Goal: Check status: Check status

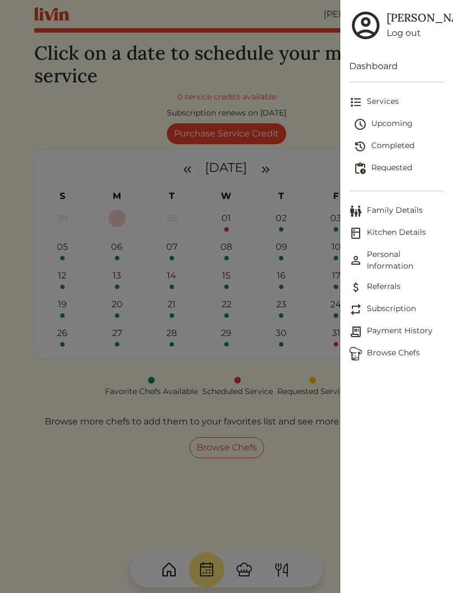
click at [297, 481] on div at bounding box center [226, 296] width 453 height 593
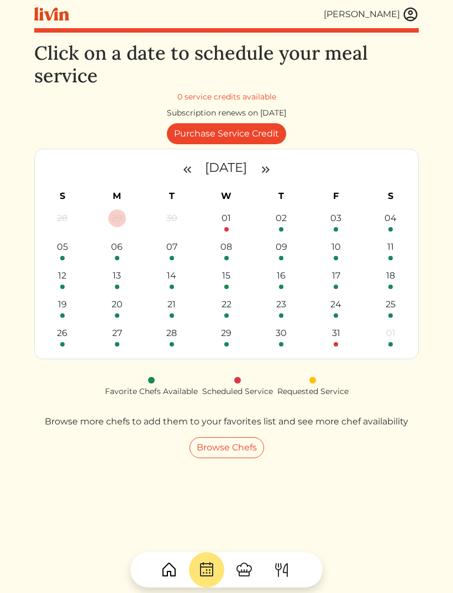
click at [287, 569] on img at bounding box center [282, 570] width 18 height 18
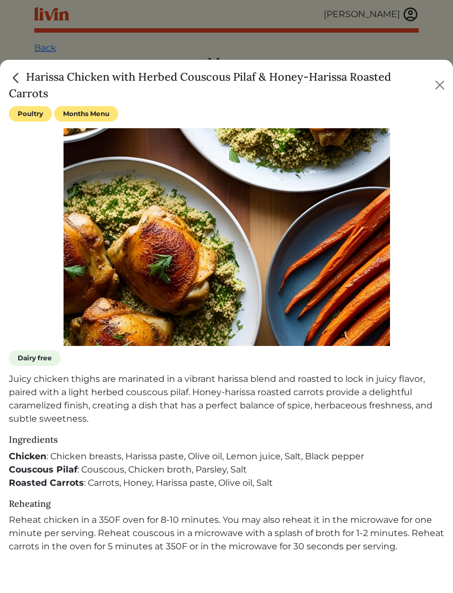
click at [439, 86] on button "Close" at bounding box center [440, 85] width 18 height 18
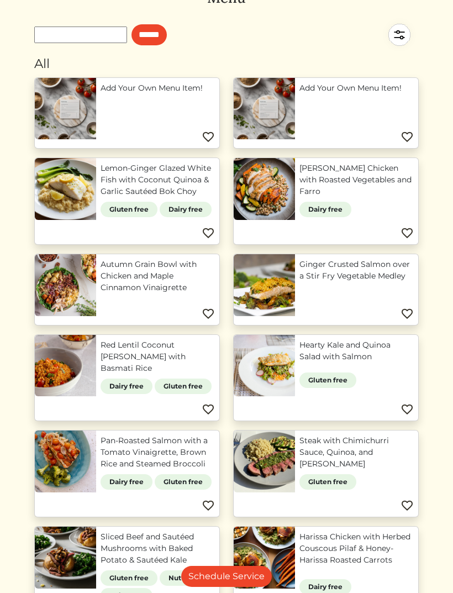
scroll to position [65, 0]
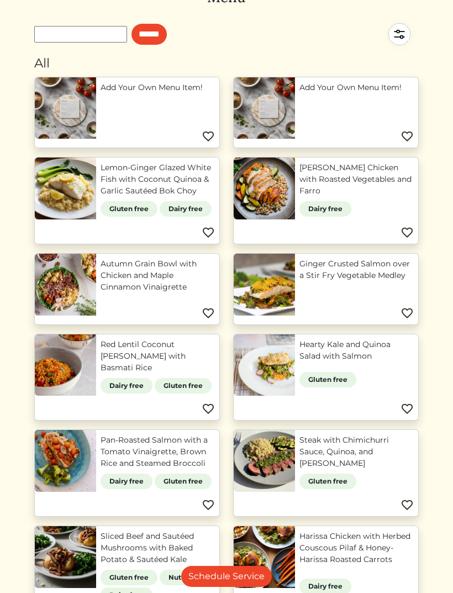
click at [408, 499] on img at bounding box center [407, 505] width 13 height 13
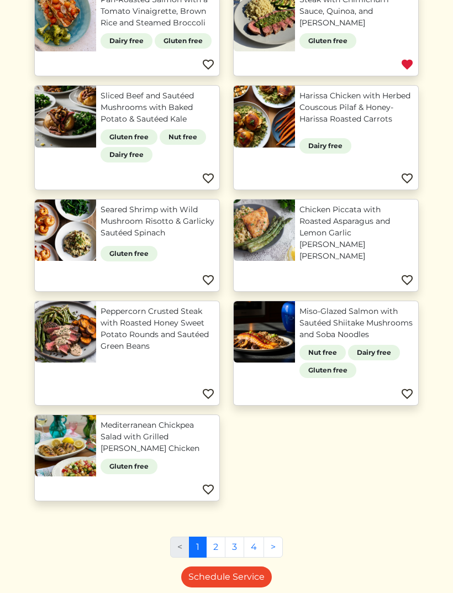
scroll to position [507, 0]
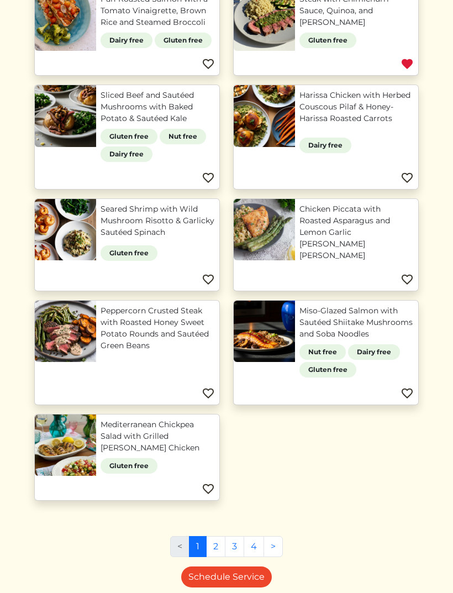
click at [274, 536] on link ">" at bounding box center [273, 546] width 19 height 21
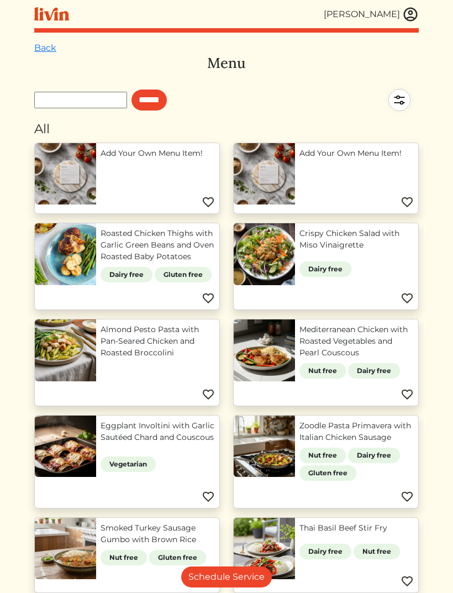
click at [408, 493] on img at bounding box center [407, 496] width 13 height 13
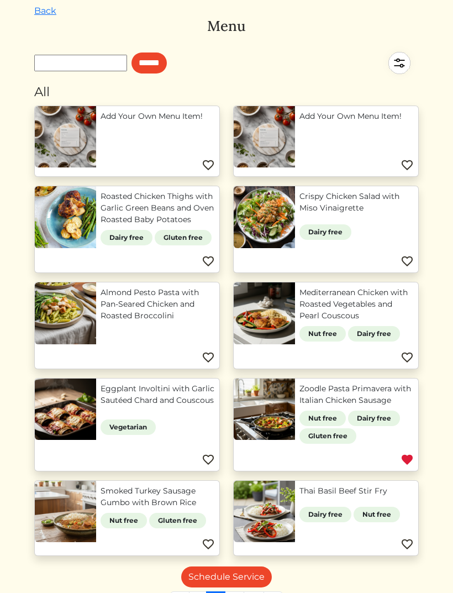
scroll to position [109, 0]
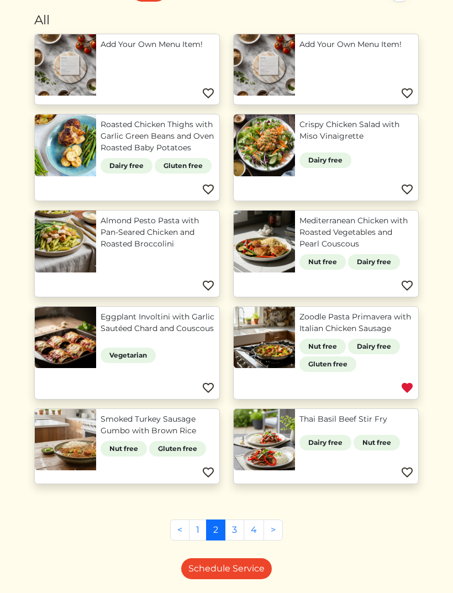
click at [273, 528] on link ">" at bounding box center [273, 529] width 19 height 21
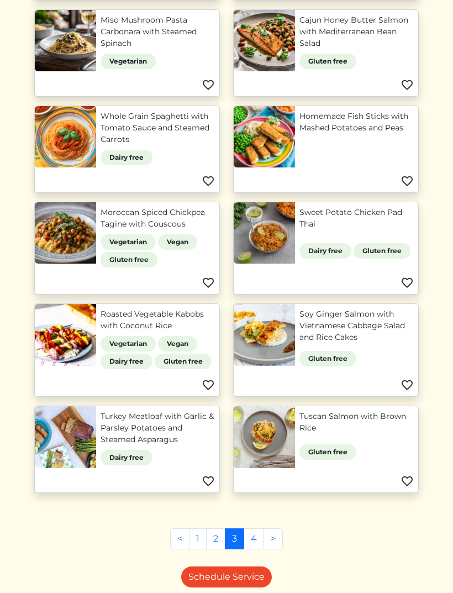
scroll to position [438, 0]
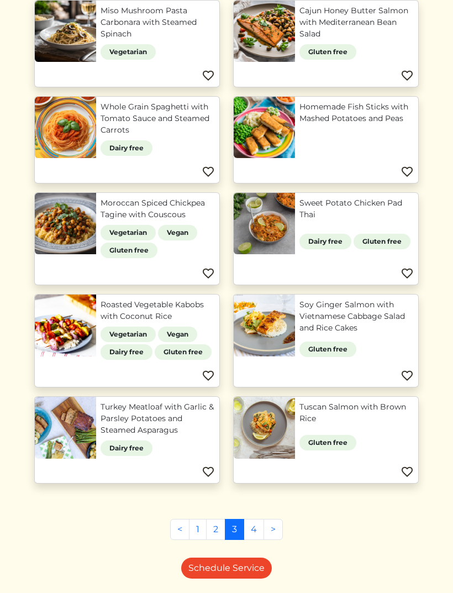
click at [272, 526] on link ">" at bounding box center [273, 529] width 19 height 21
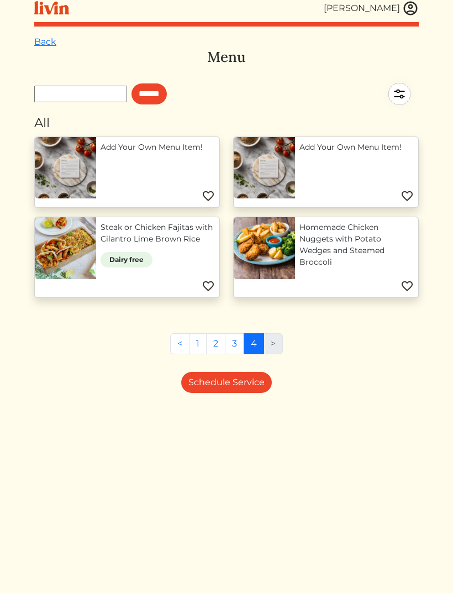
click at [413, 11] on img at bounding box center [410, 8] width 17 height 17
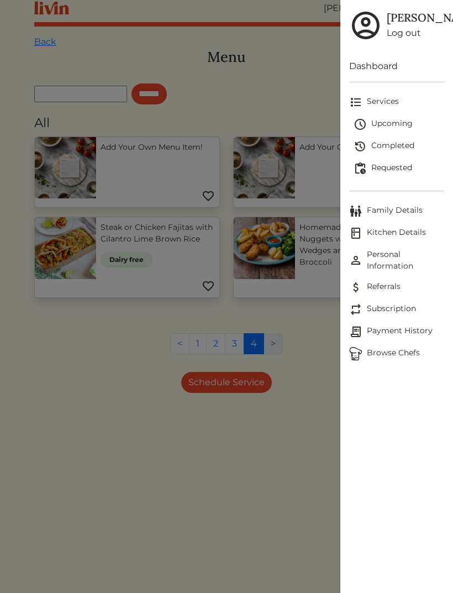
click at [397, 131] on span "Upcoming" at bounding box center [399, 124] width 91 height 13
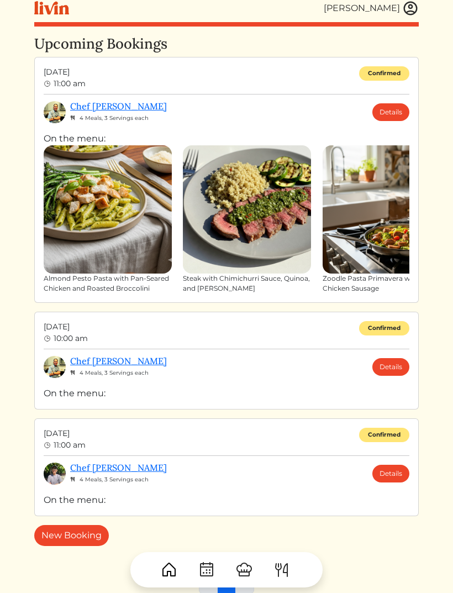
click at [392, 109] on link "Details" at bounding box center [390, 112] width 37 height 18
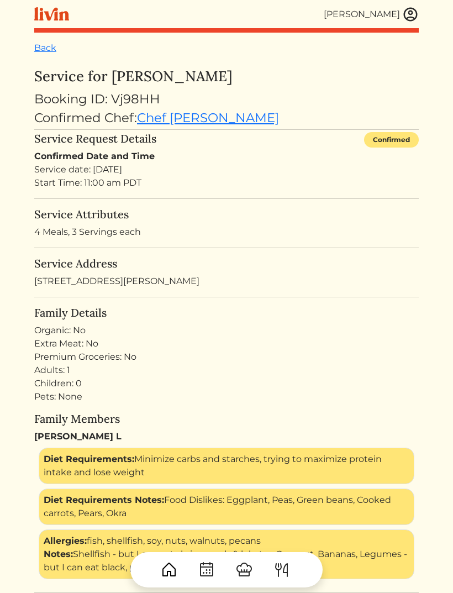
click at [45, 49] on link "Back" at bounding box center [45, 48] width 22 height 11
